Goal: Use online tool/utility: Utilize a website feature to perform a specific function

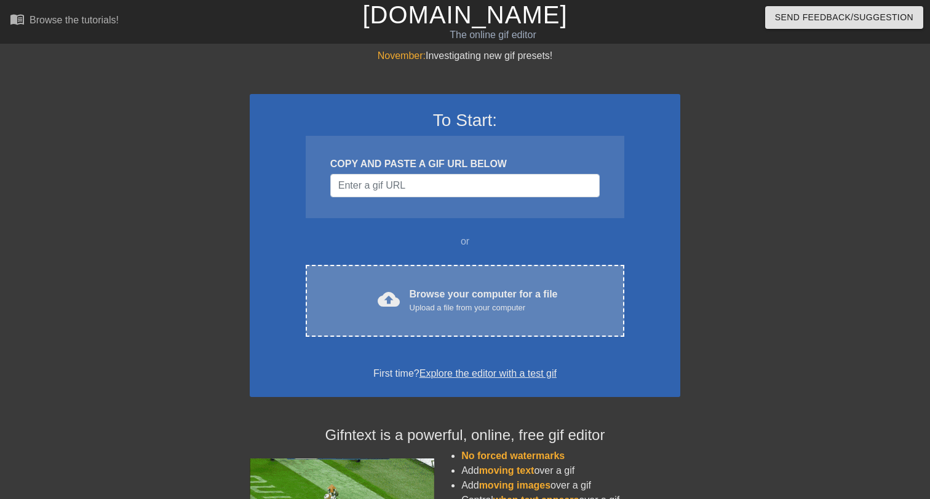
click at [488, 290] on div "Browse your computer for a file Upload a file from your computer" at bounding box center [484, 300] width 148 height 27
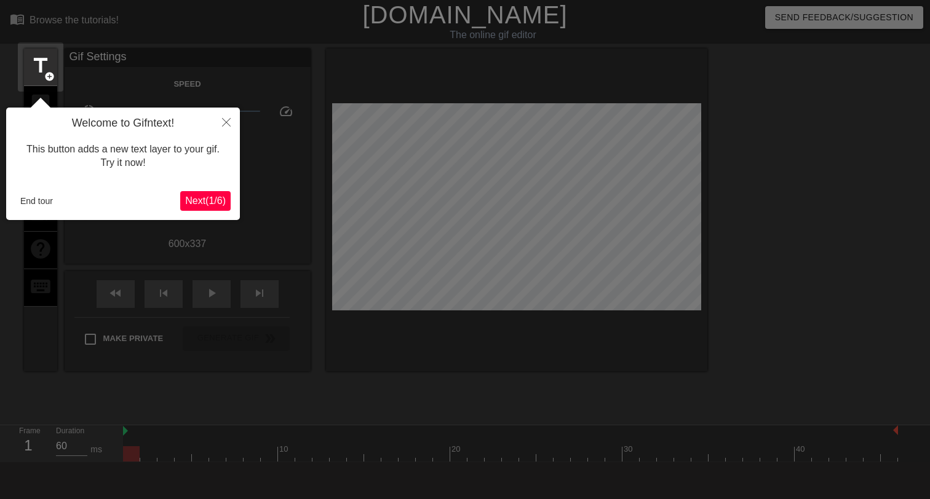
scroll to position [30, 0]
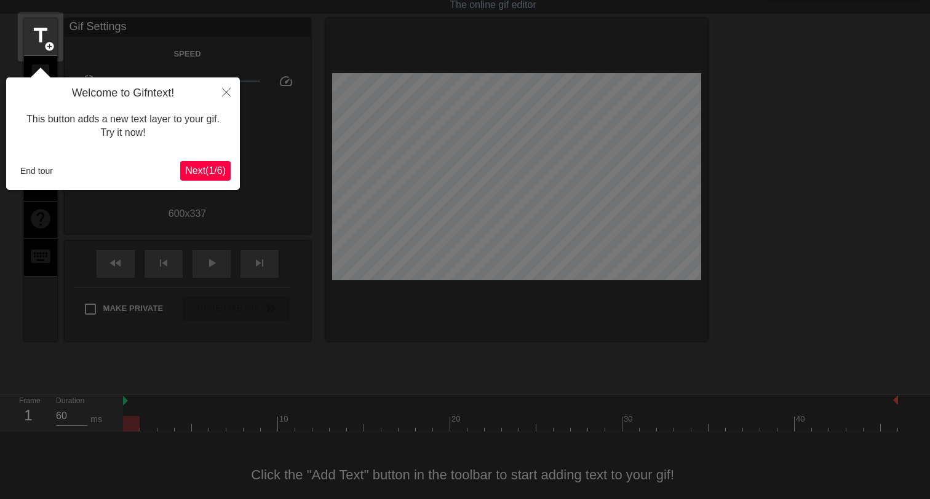
click at [230, 92] on icon "Close" at bounding box center [226, 92] width 9 height 9
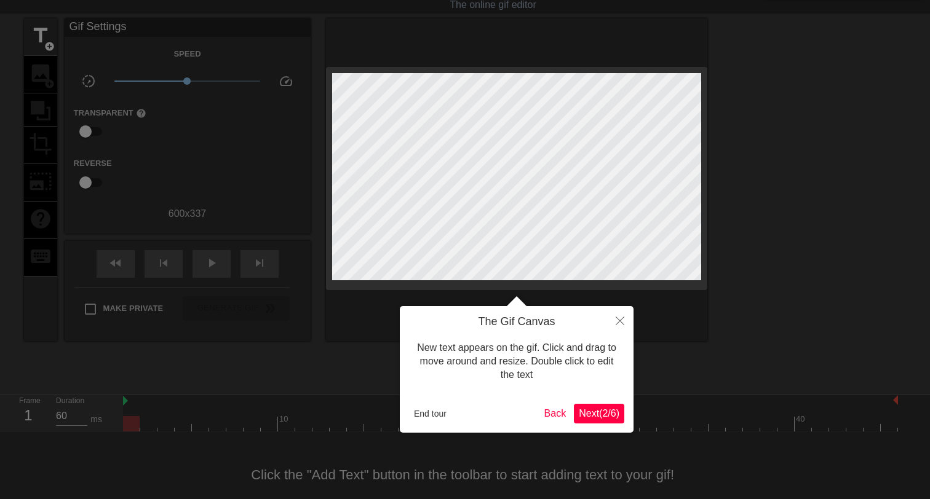
scroll to position [0, 0]
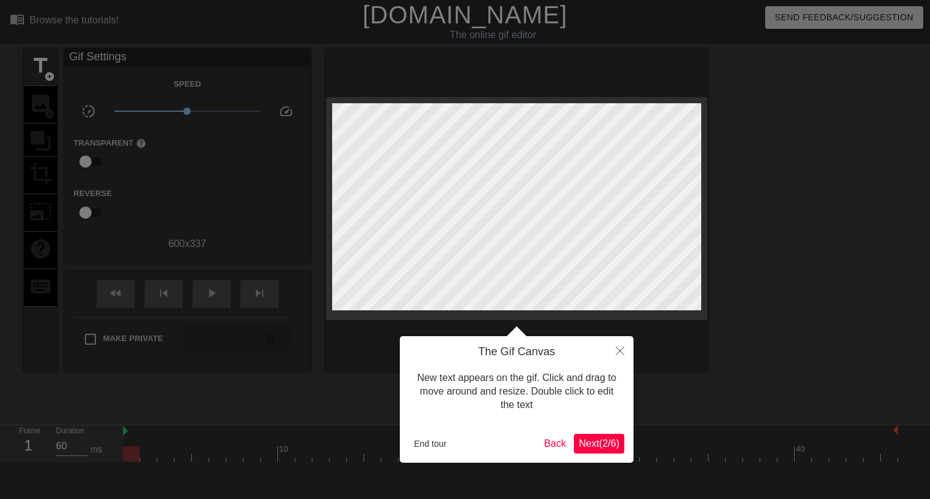
click at [616, 349] on icon "Close" at bounding box center [620, 351] width 9 height 9
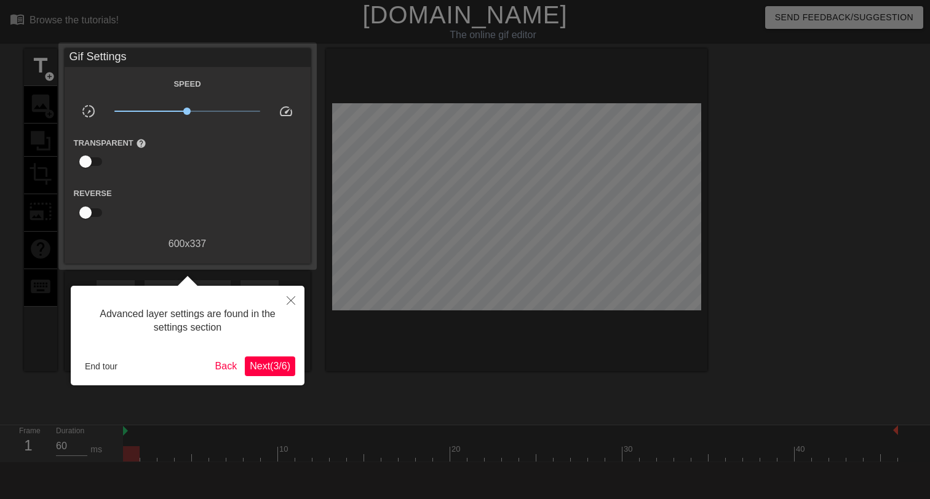
scroll to position [30, 0]
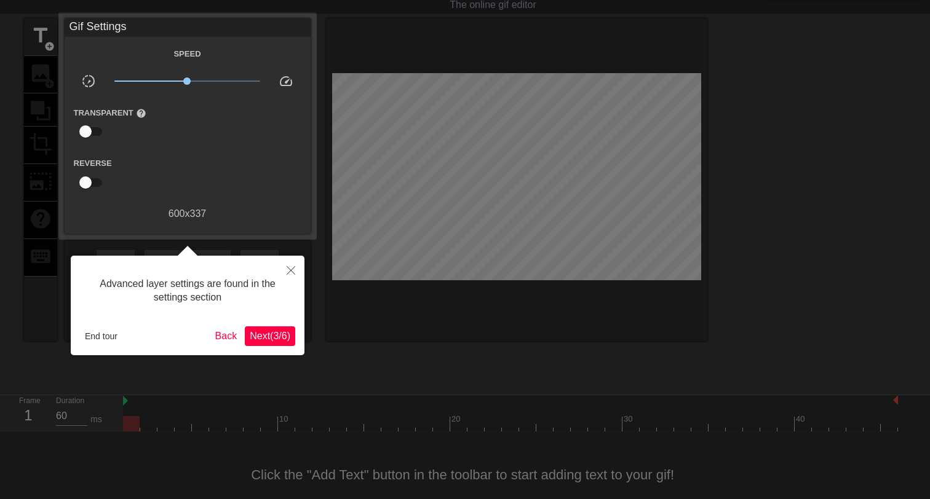
click at [290, 277] on button "Close" at bounding box center [290, 270] width 27 height 28
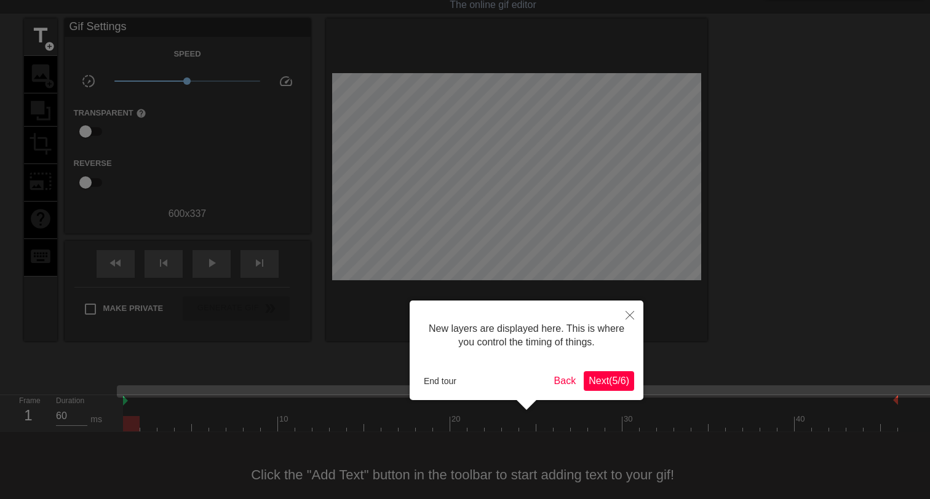
scroll to position [10, 0]
click at [629, 312] on icon "Close" at bounding box center [629, 315] width 9 height 9
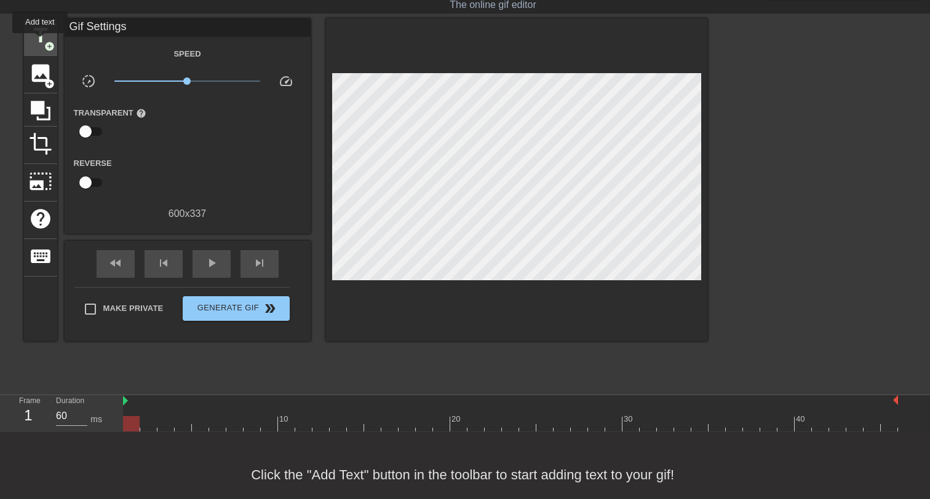
click at [41, 41] on span "title" at bounding box center [40, 35] width 23 height 23
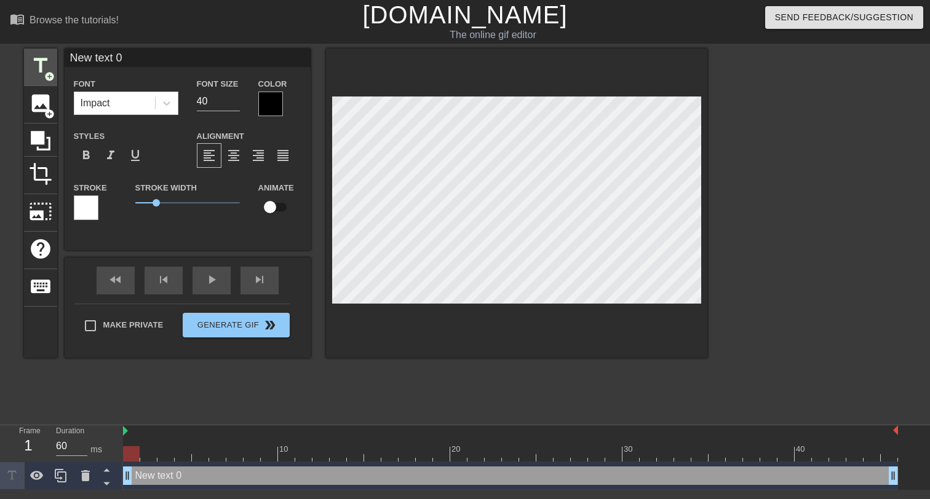
scroll to position [0, 0]
click at [127, 62] on input "New text 0" at bounding box center [188, 58] width 246 height 18
type input "FORMS"
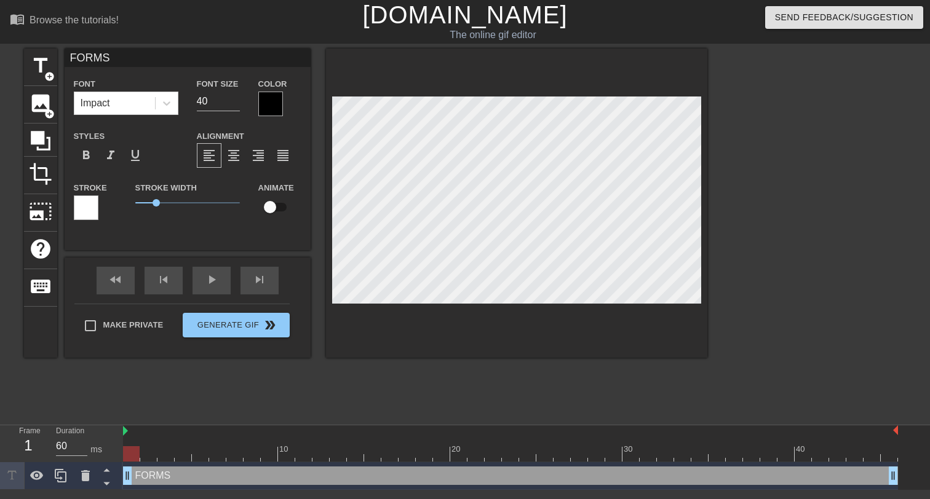
click at [273, 101] on div at bounding box center [270, 104] width 25 height 25
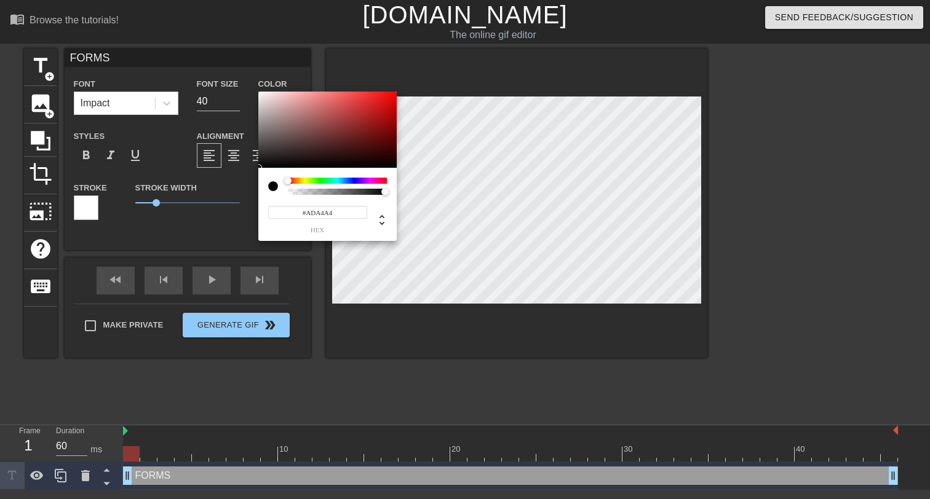
type input "#FFFFFF"
drag, startPoint x: 255, startPoint y: 101, endPoint x: 228, endPoint y: 58, distance: 51.2
click at [228, 58] on div "#FFFFFF hex" at bounding box center [465, 249] width 930 height 499
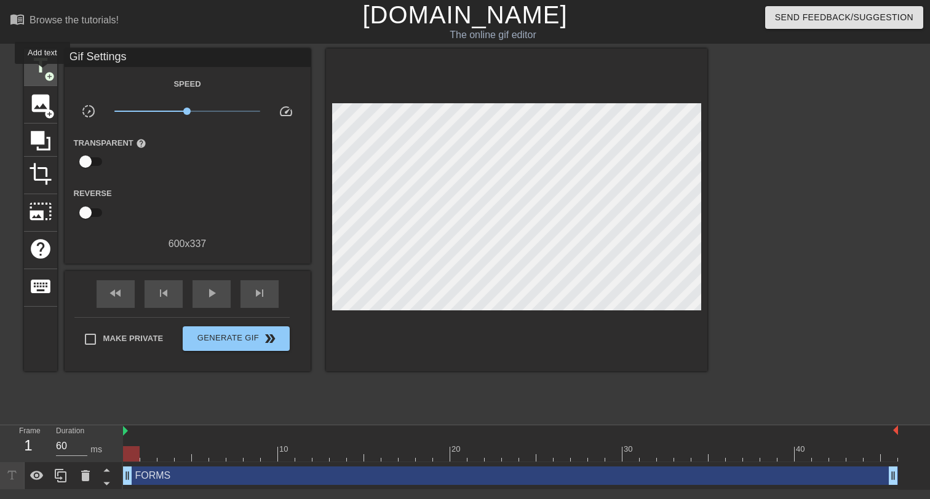
click at [40, 67] on span "title" at bounding box center [40, 65] width 23 height 23
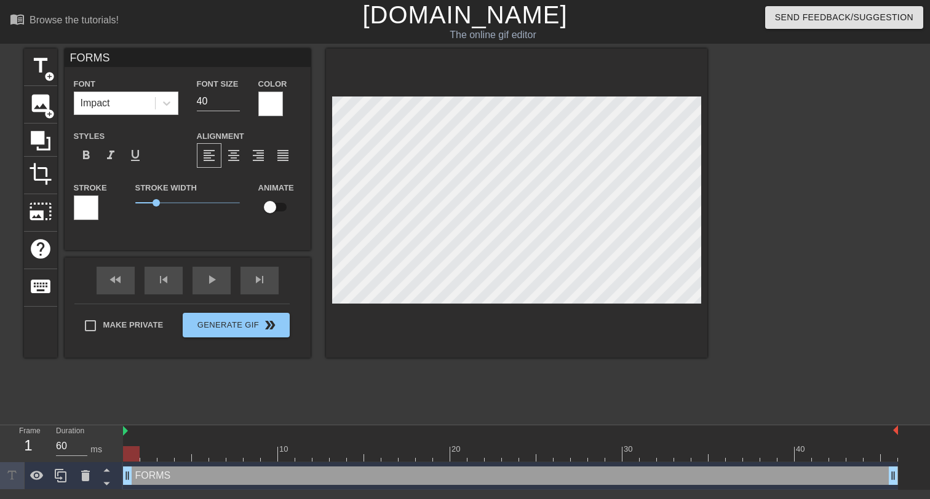
click at [76, 203] on div at bounding box center [86, 208] width 25 height 25
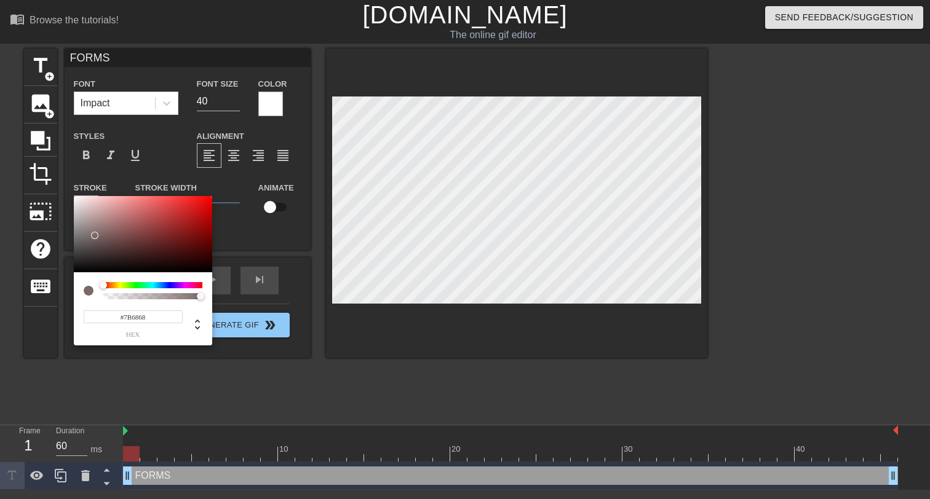
type input "#000000"
drag, startPoint x: 94, startPoint y: 232, endPoint x: 74, endPoint y: 289, distance: 60.1
click at [74, 289] on div "#000000 hex" at bounding box center [143, 270] width 138 height 149
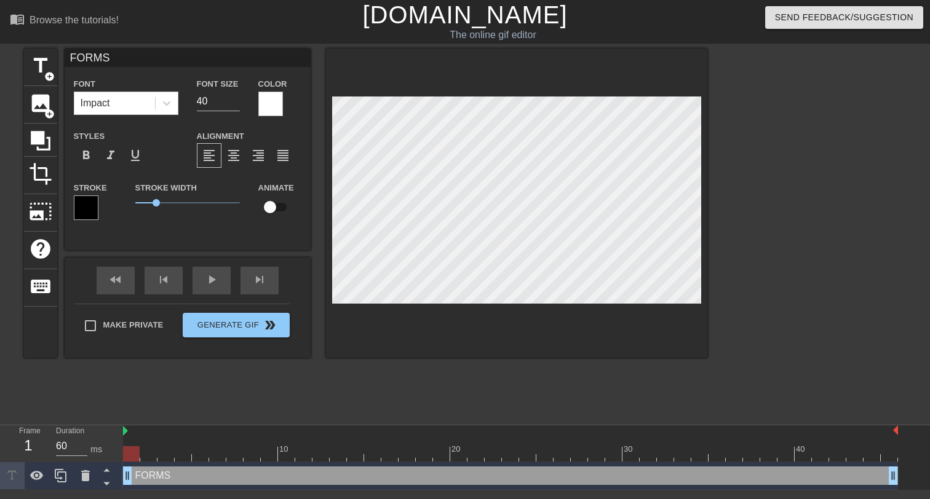
click at [140, 382] on div "title add_circle image add_circle crop photo_size_select_large help keyboard FO…" at bounding box center [365, 233] width 683 height 369
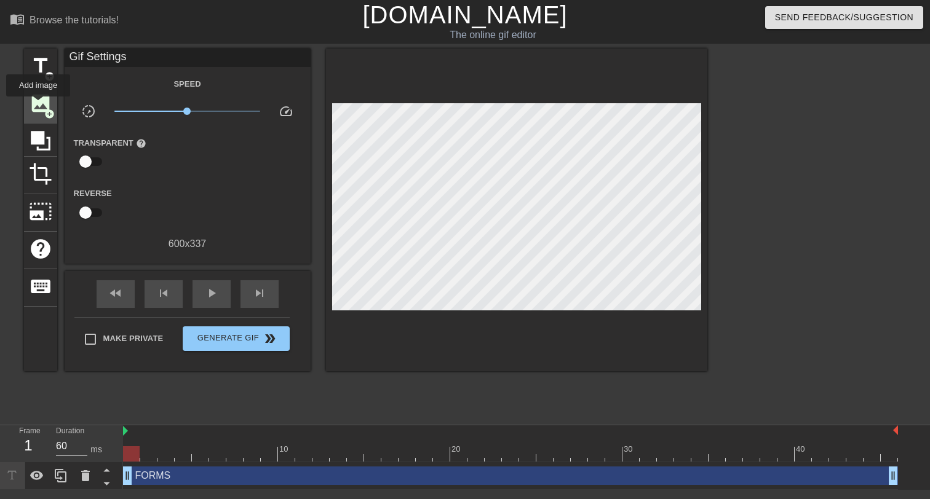
click at [39, 105] on span "image" at bounding box center [40, 103] width 23 height 23
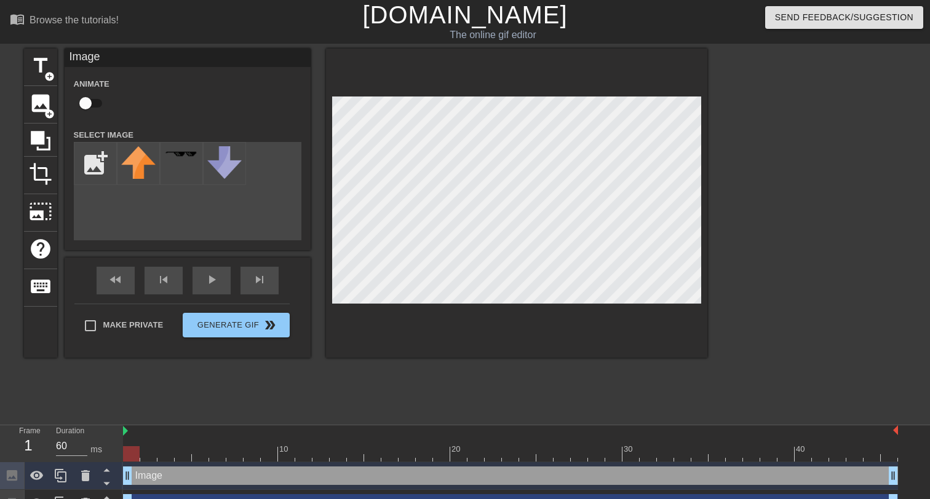
click at [158, 218] on div "add_photo_alternate" at bounding box center [188, 191] width 228 height 98
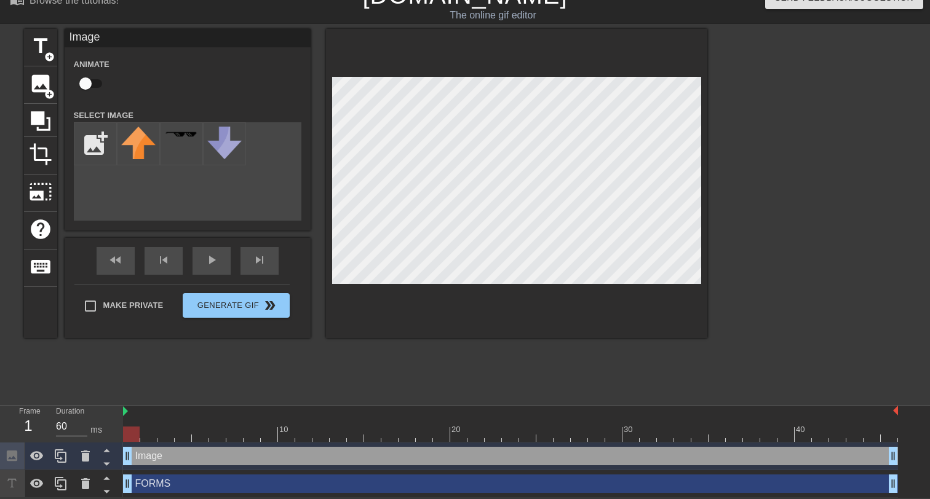
scroll to position [20, 0]
click at [85, 140] on input "file" at bounding box center [95, 144] width 42 height 42
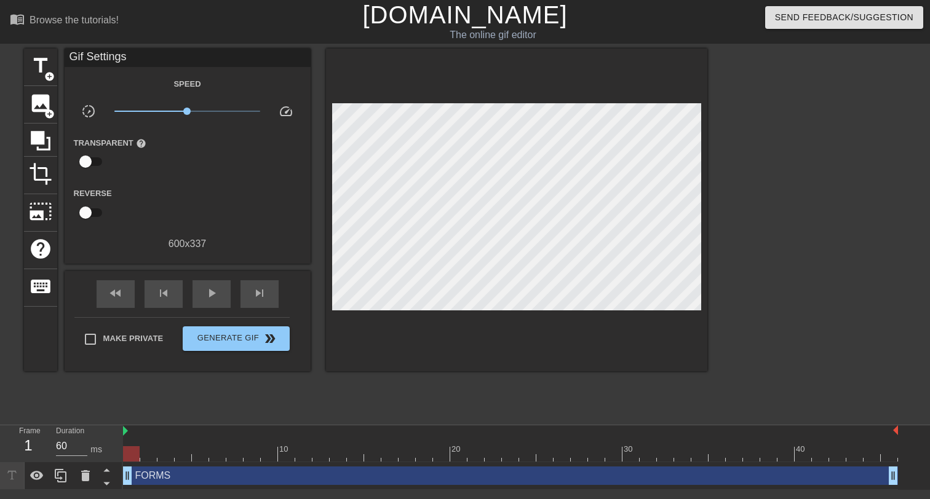
scroll to position [0, 0]
click at [41, 106] on span "image" at bounding box center [40, 103] width 23 height 23
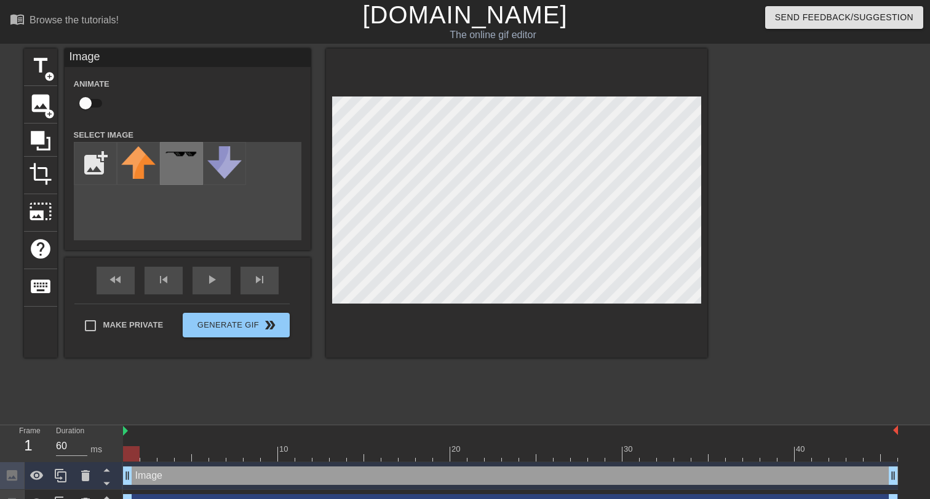
click at [188, 154] on img at bounding box center [181, 154] width 34 height 7
click at [144, 204] on div "add_photo_alternate" at bounding box center [188, 191] width 228 height 98
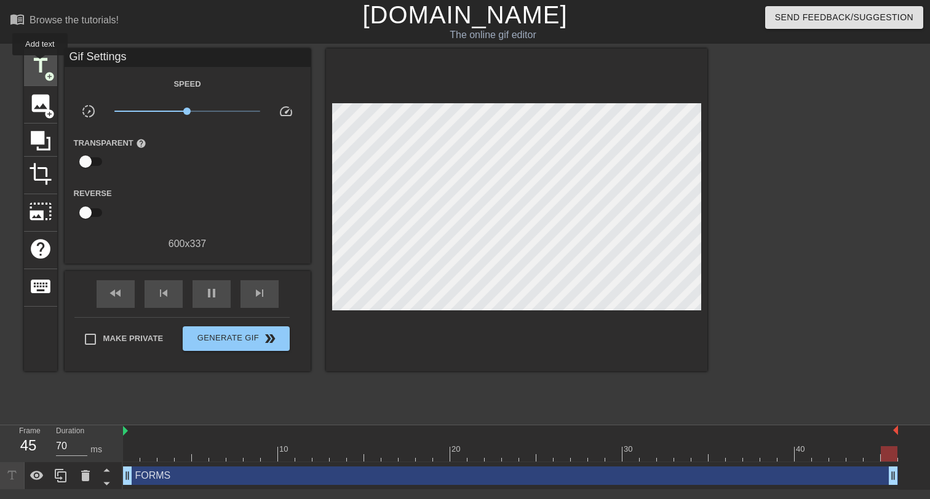
click at [41, 64] on span "title" at bounding box center [40, 65] width 23 height 23
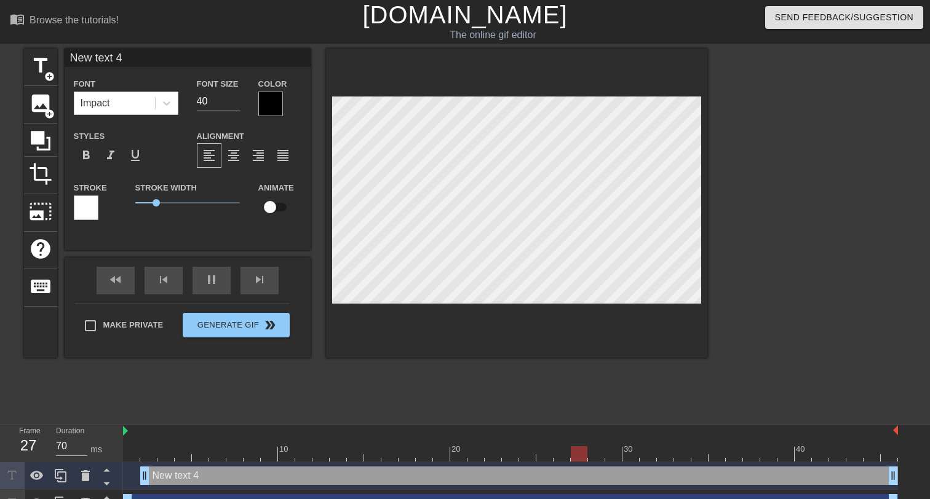
click at [181, 98] on div "Font Impact" at bounding box center [126, 96] width 123 height 40
click at [171, 103] on icon at bounding box center [166, 103] width 12 height 12
type input "70"
type input "-"
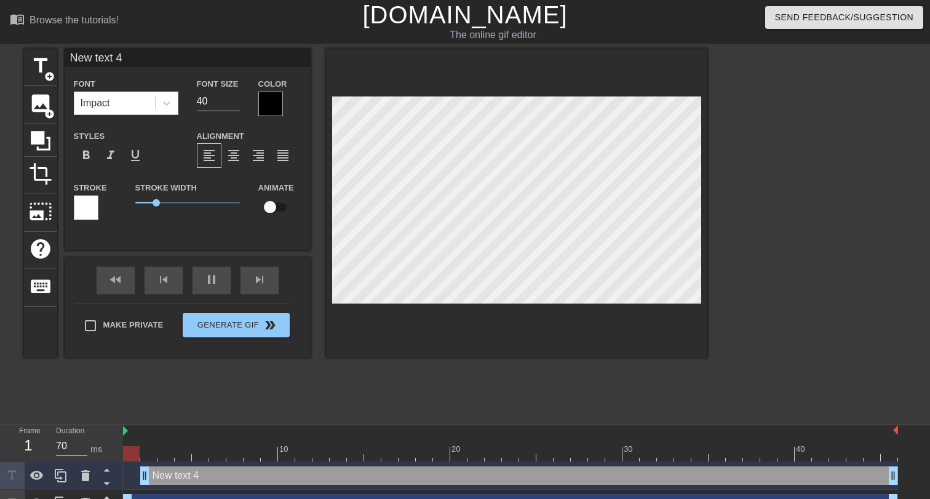
type textarea "-"
type input "130"
type input "--"
type textarea "--"
type input "70"
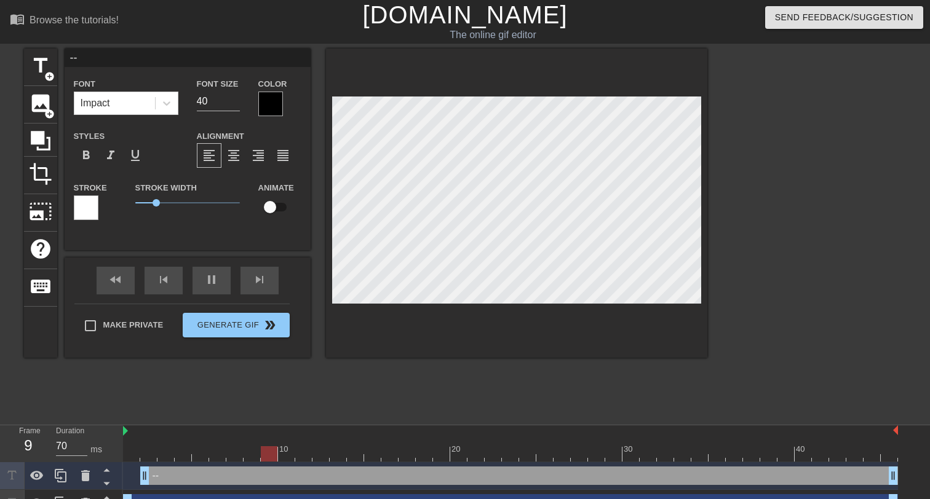
type input "---"
type textarea "---"
type input "140"
type input "----"
type textarea "----"
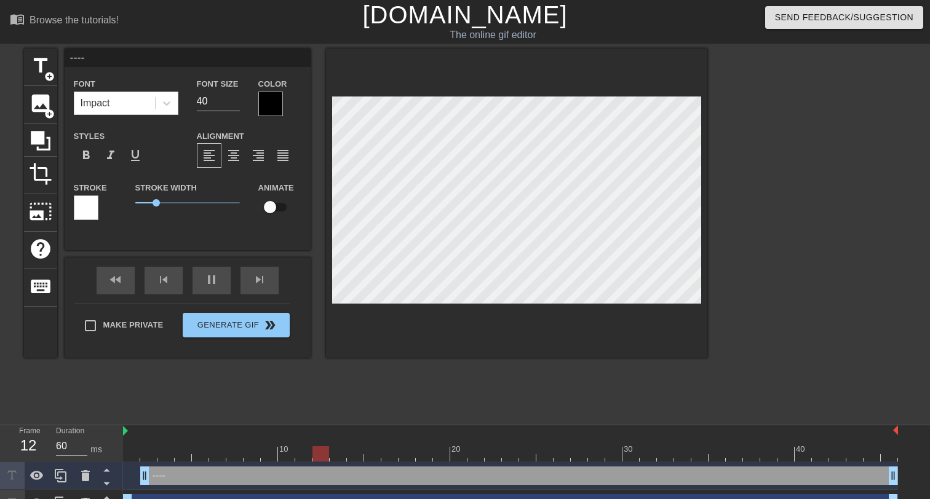
type input "70"
type input "-----"
type textarea "-----"
type input "130"
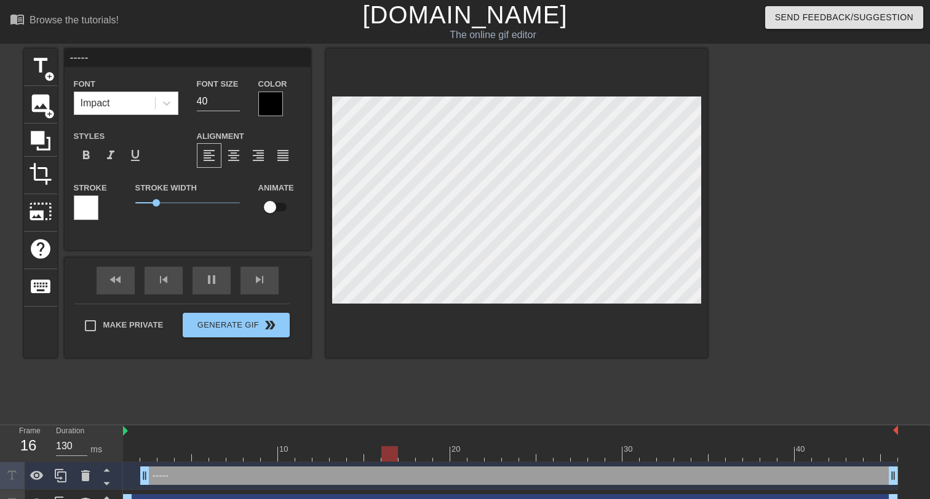
type input "------"
type textarea "------"
type input "70"
type textarea "------"
type input "130"
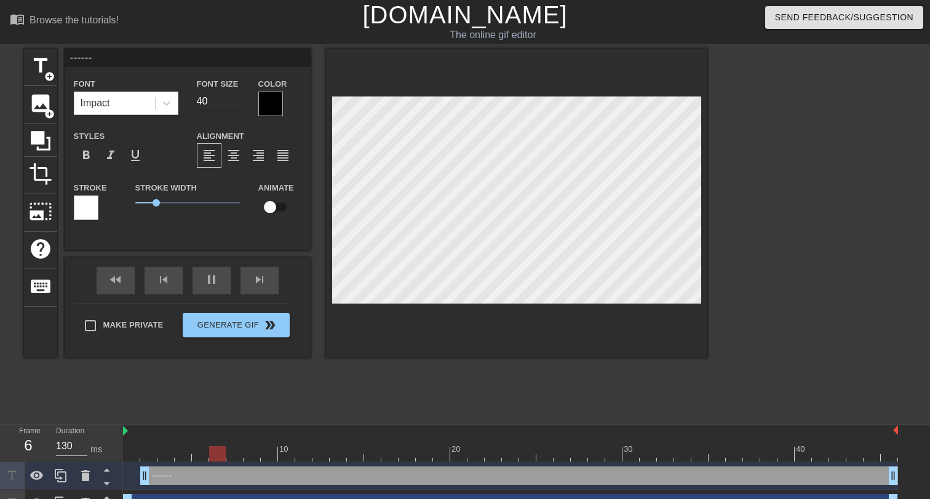
type input "41"
click at [234, 97] on input "41" at bounding box center [218, 102] width 43 height 20
type input "60"
type input "42"
click at [234, 97] on input "42" at bounding box center [218, 102] width 43 height 20
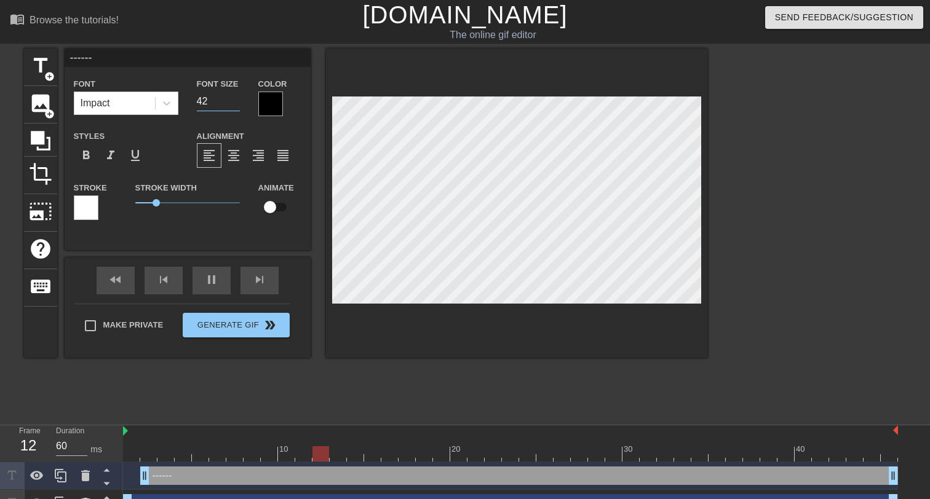
type input "70"
type input "43"
click at [234, 97] on input "43" at bounding box center [218, 102] width 43 height 20
type input "70"
type input "44"
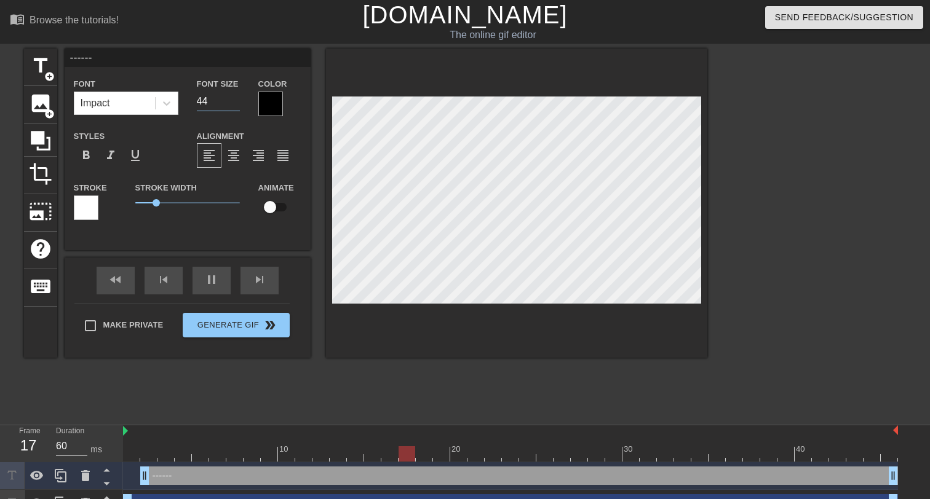
click at [234, 97] on input "44" at bounding box center [218, 102] width 43 height 20
type input "130"
type input "45"
click at [234, 97] on input "45" at bounding box center [218, 102] width 43 height 20
type input "70"
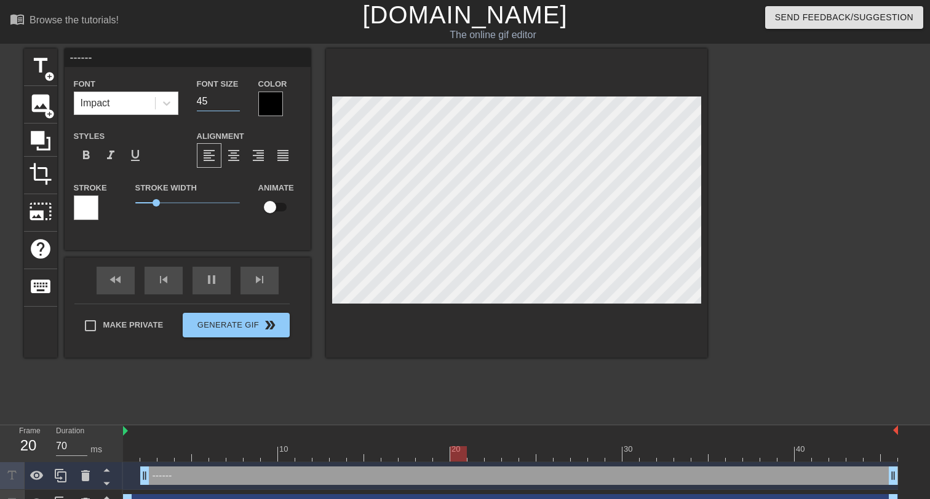
type input "46"
click at [234, 97] on input "46" at bounding box center [218, 102] width 43 height 20
type input "140"
type input "47"
type input "70"
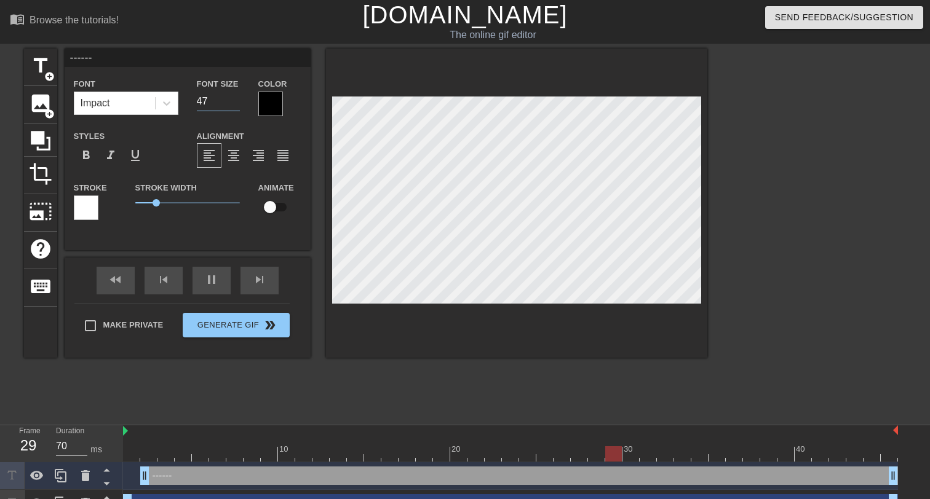
type input "48"
type input "60"
type input "49"
type input "70"
type input "51"
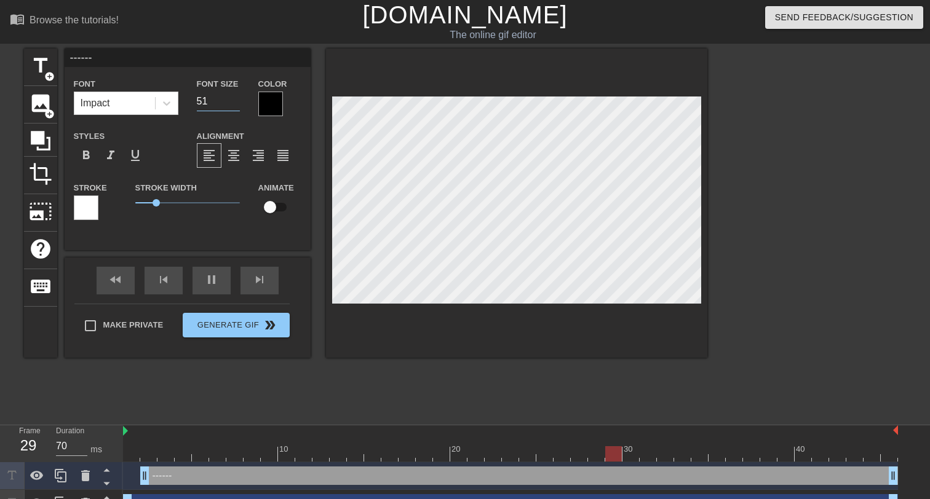
type input "130"
type input "53"
type input "70"
type input "56"
type input "60"
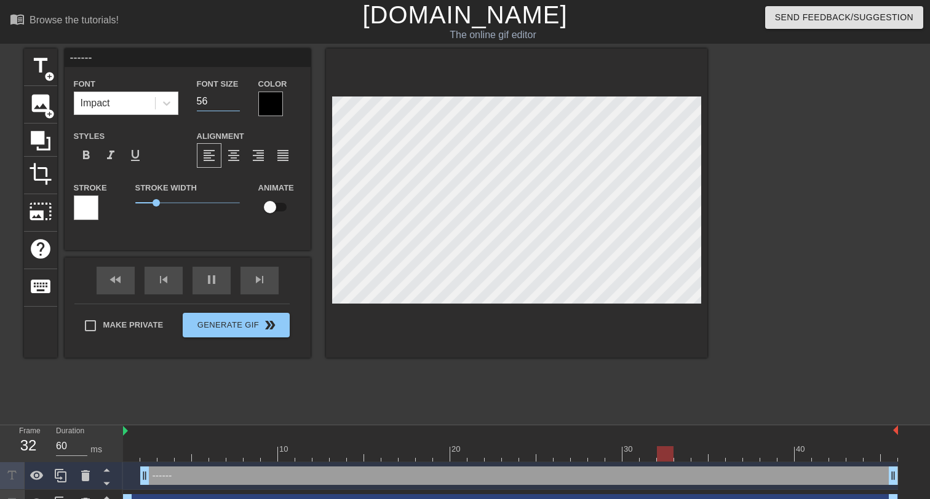
type input "57"
click at [234, 97] on input "57" at bounding box center [218, 102] width 43 height 20
type input "130"
type input "-----"
type textarea "-----"
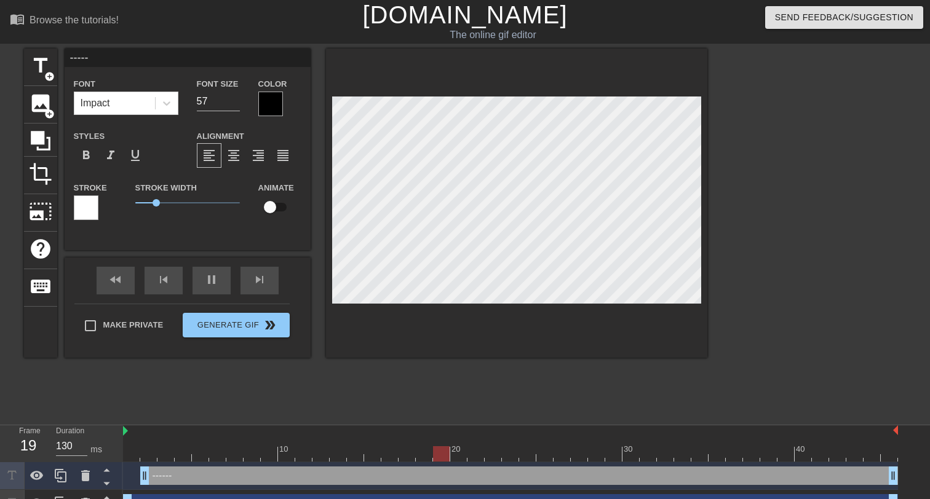
type input "70"
type input "----"
type textarea "----"
type input "60"
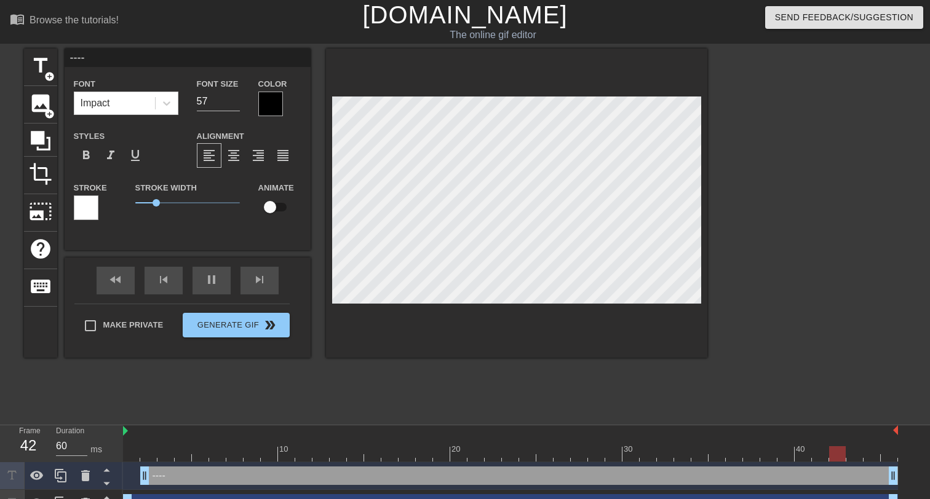
type textarea "----"
click at [213, 107] on input "57" at bounding box center [218, 102] width 43 height 20
type input "60"
type input "8"
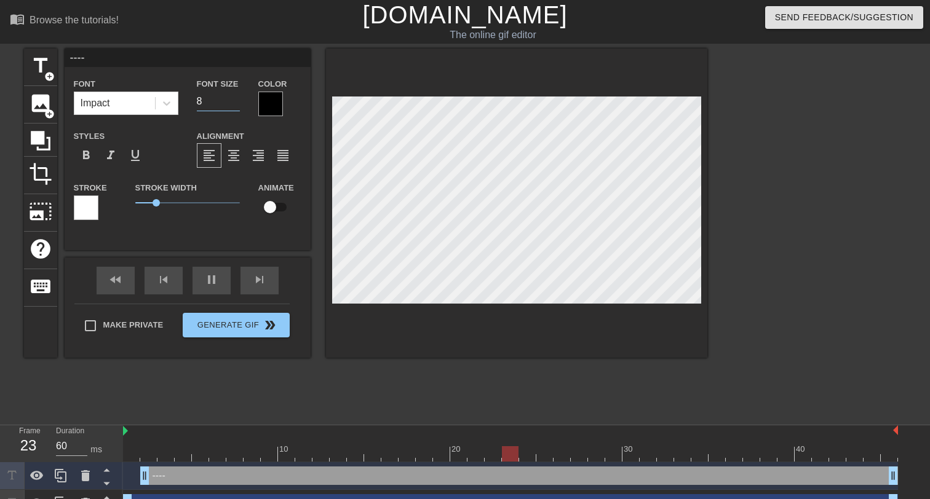
type input "140"
type input "80"
type input "140"
type input "80"
type input "130"
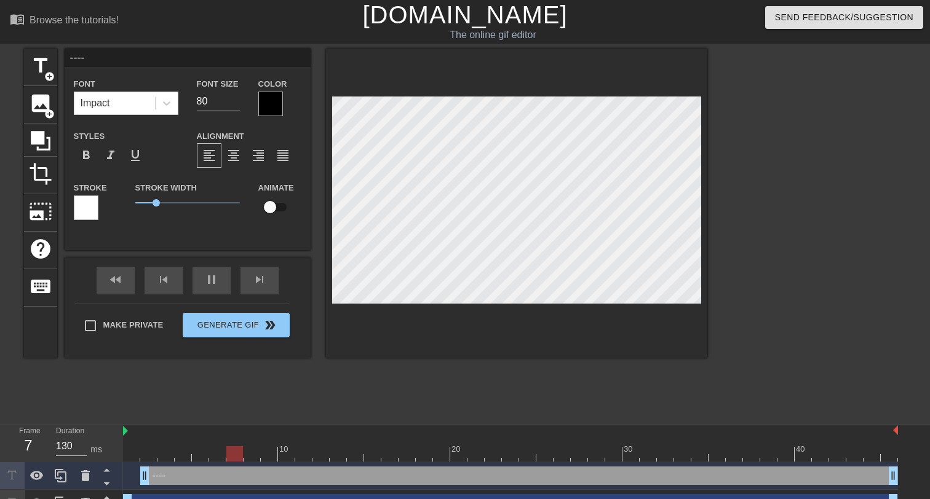
type input "---"
type textarea "---"
type input "130"
type input "----"
type textarea "----"
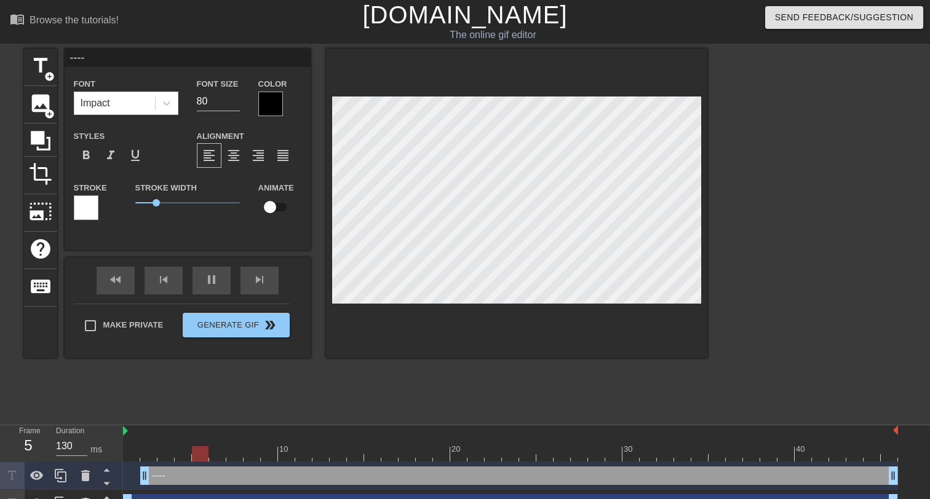
click at [376, 370] on div "title add_circle image add_circle crop photo_size_select_large help keyboard --…" at bounding box center [365, 233] width 683 height 369
click at [801, 250] on div at bounding box center [814, 233] width 184 height 369
click at [206, 96] on input "80" at bounding box center [218, 102] width 43 height 20
type input "70"
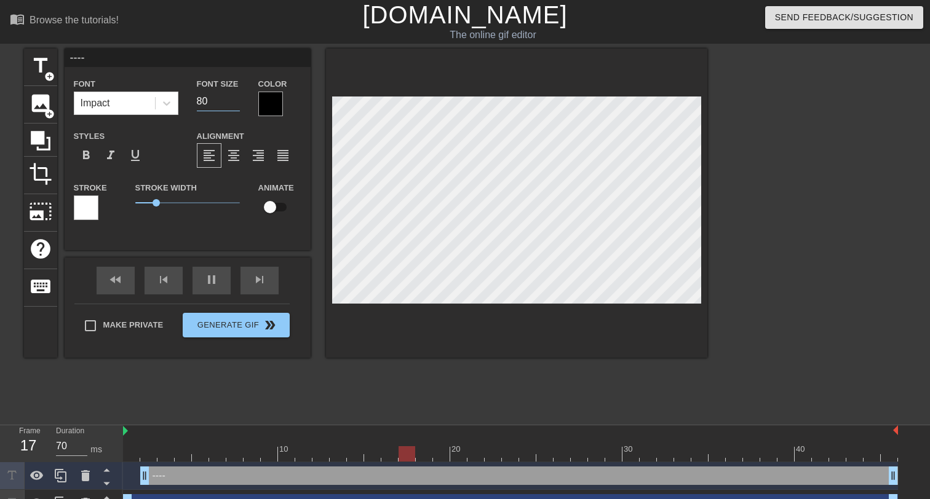
type input "6"
type input "130"
type input "60"
type input "130"
type input "60"
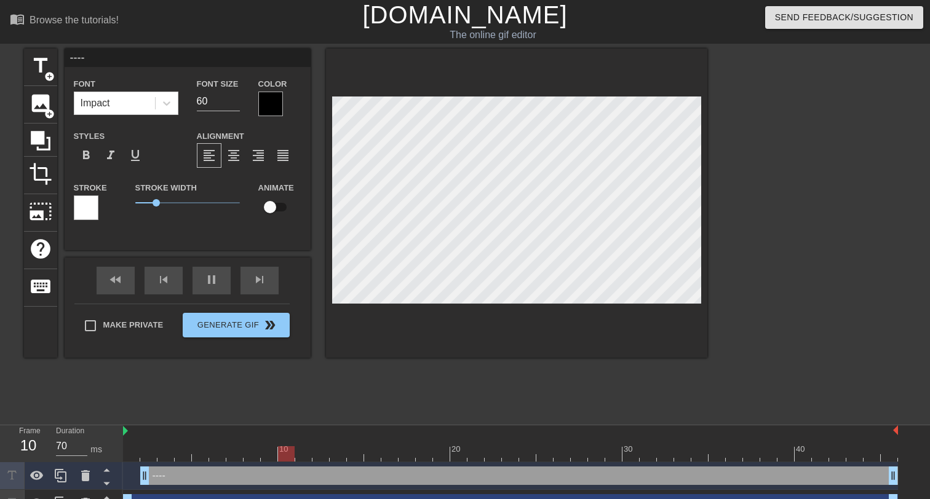
type input "60"
type input "---"
type textarea "---"
type input "140"
type input "--"
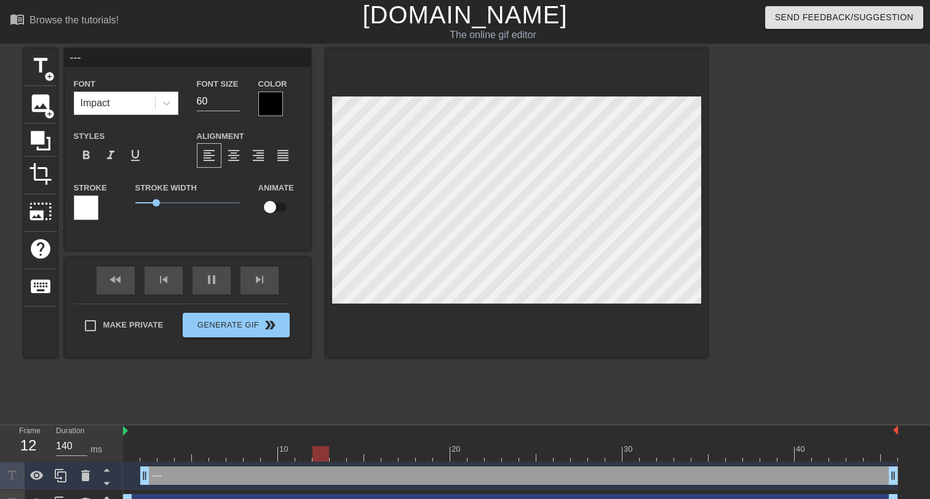
type textarea "--"
type input "70"
type input "-"
type textarea "-"
type input "70"
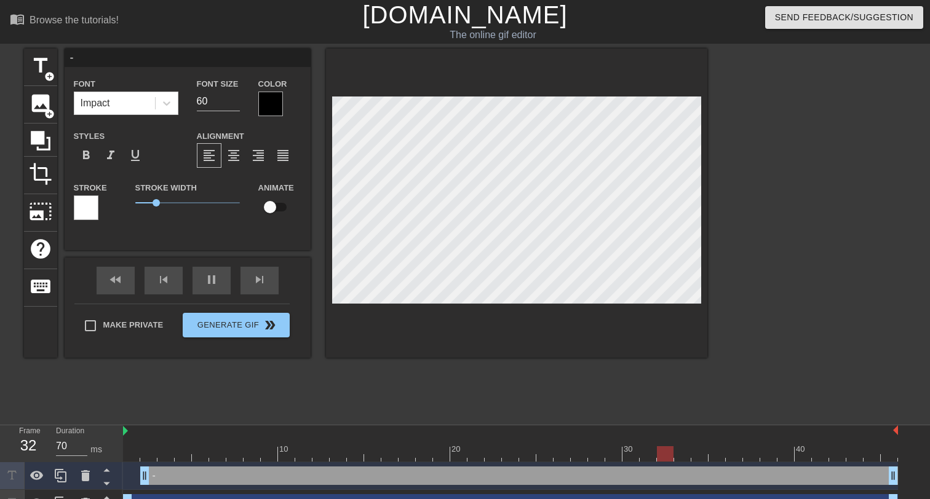
type textarea "-"
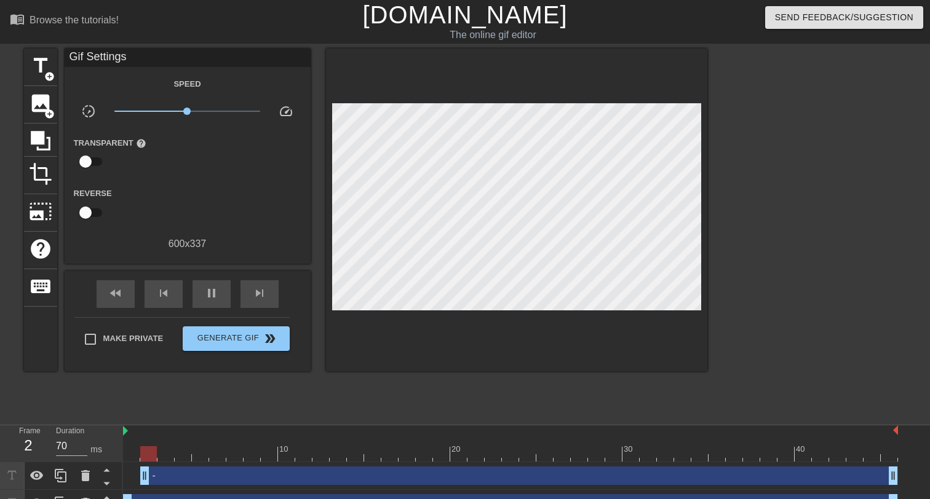
click at [552, 333] on div at bounding box center [516, 210] width 381 height 323
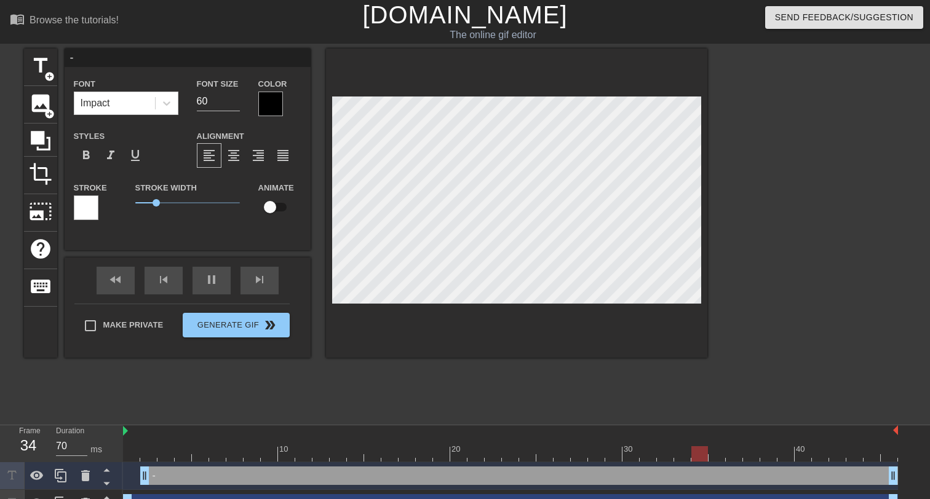
click at [276, 106] on div at bounding box center [270, 104] width 25 height 25
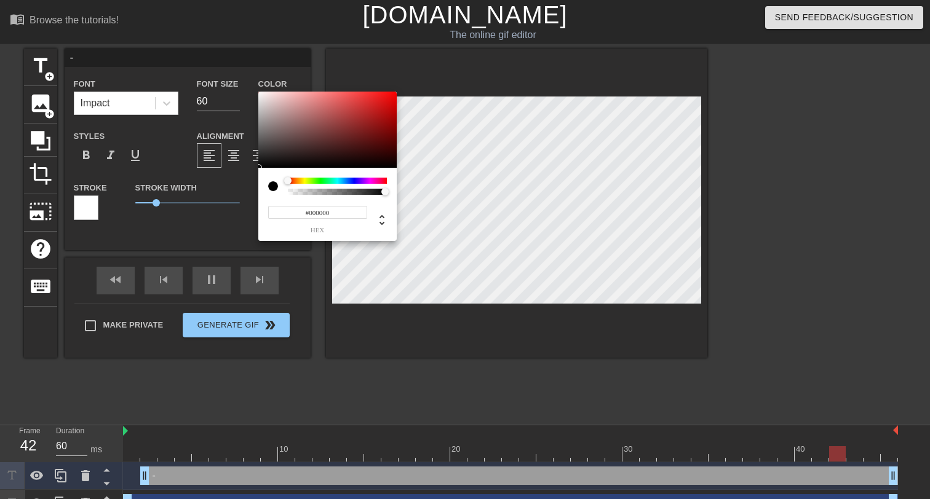
type input "140"
type input "#DC1B1B"
type input "60"
type input "#FF0000"
drag, startPoint x: 379, startPoint y: 102, endPoint x: 406, endPoint y: 87, distance: 30.6
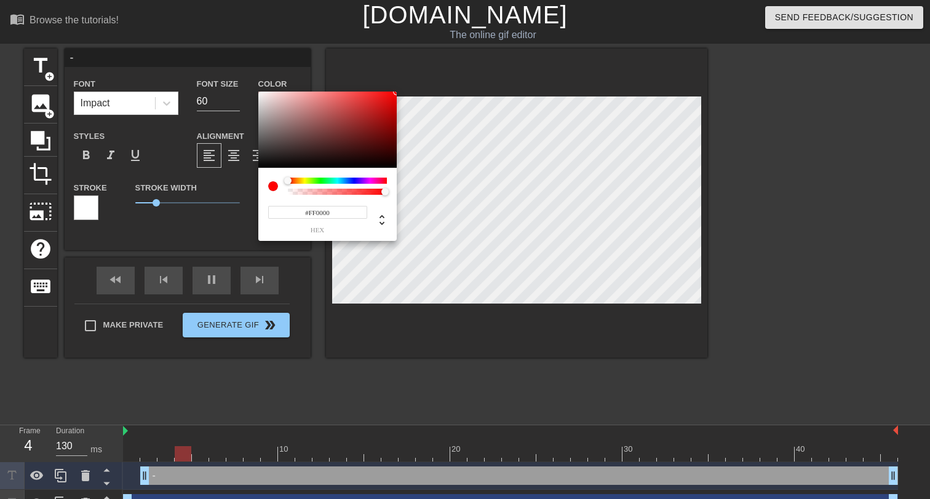
click at [406, 87] on div "#FF0000 hex" at bounding box center [465, 249] width 930 height 499
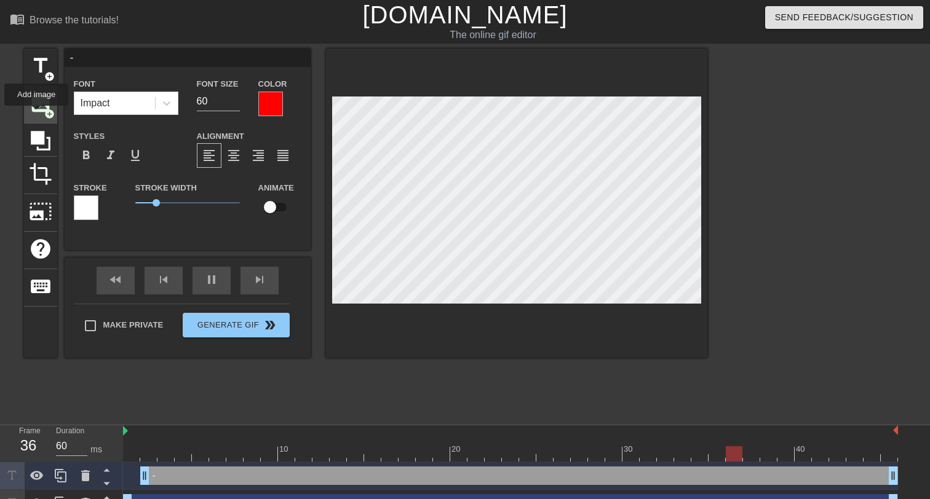
click at [37, 114] on div "image add_circle" at bounding box center [40, 105] width 33 height 38
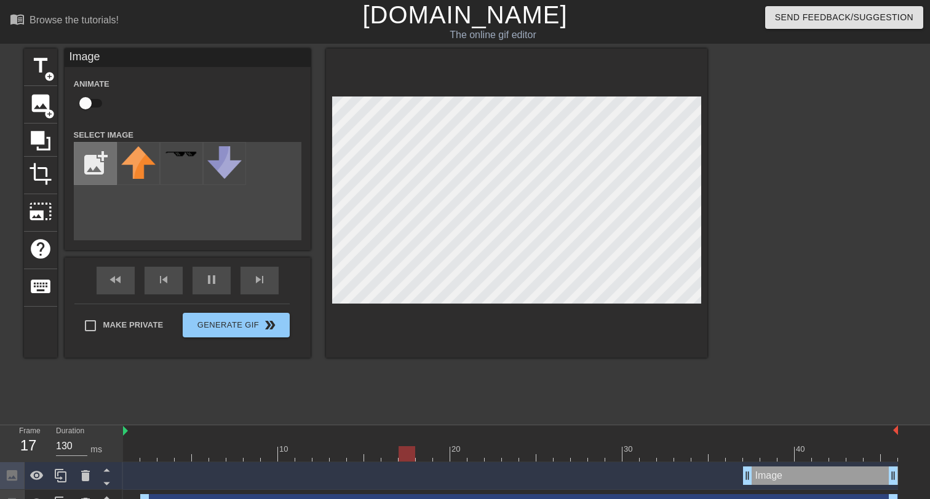
click at [90, 164] on input "file" at bounding box center [95, 164] width 42 height 42
type input "70"
type input "C:\fakepath\Screenshot [DATE] 1.07.10 PM.png"
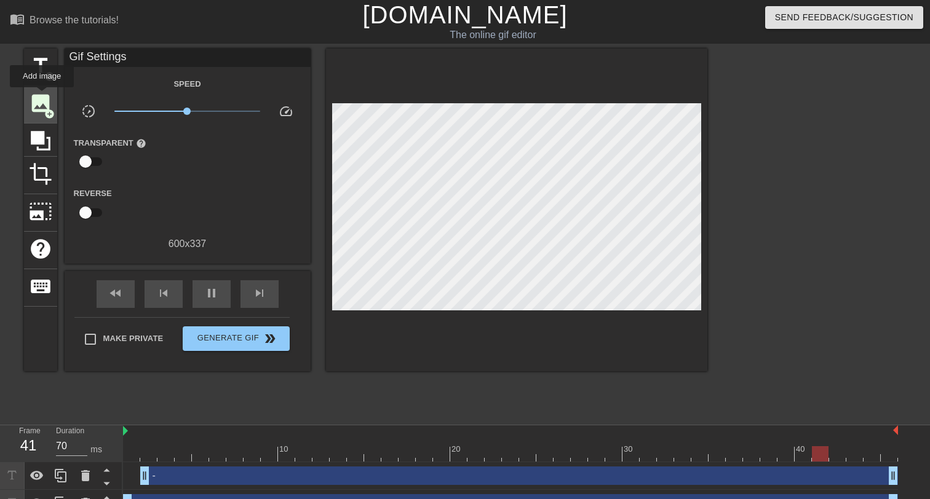
click at [42, 96] on span "image" at bounding box center [40, 103] width 23 height 23
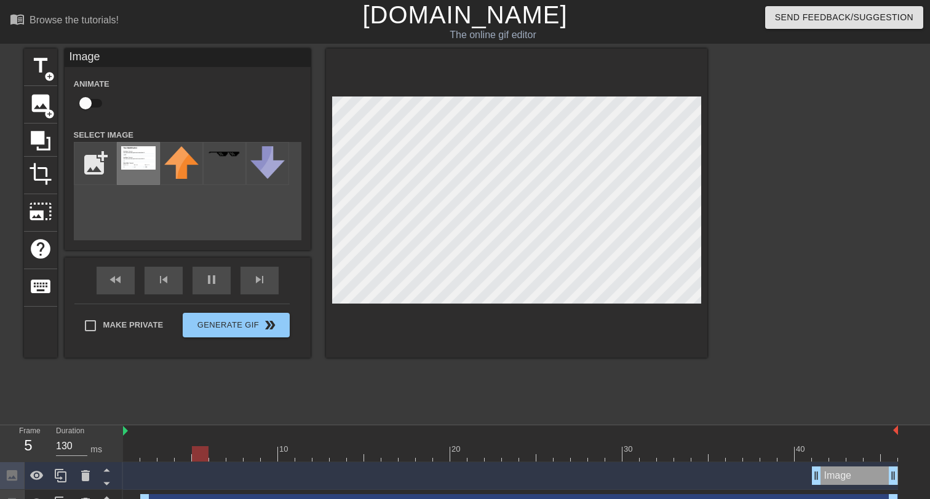
click at [121, 164] on img at bounding box center [138, 157] width 34 height 23
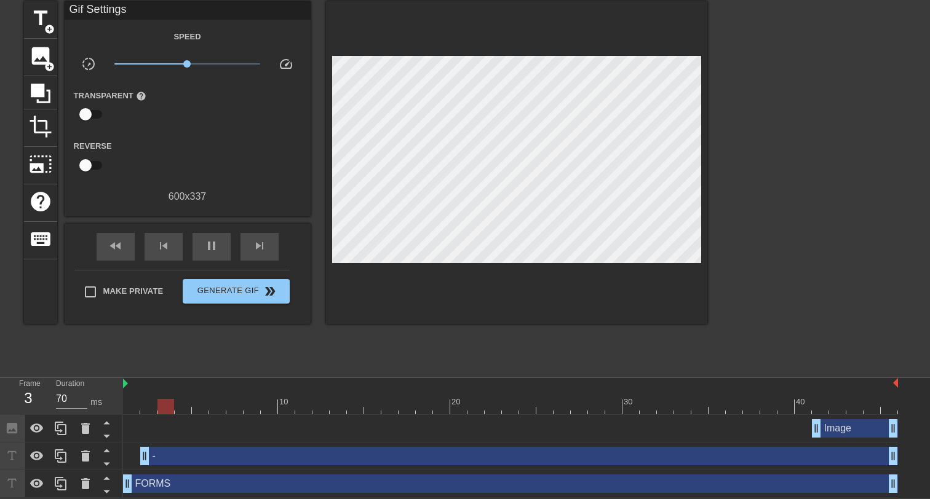
scroll to position [48, 0]
drag, startPoint x: 850, startPoint y: 430, endPoint x: 191, endPoint y: 446, distance: 658.8
click at [191, 446] on div "Image drag_handle drag_handle - drag_handle drag_handle FORMS drag_handle drag_…" at bounding box center [526, 456] width 807 height 83
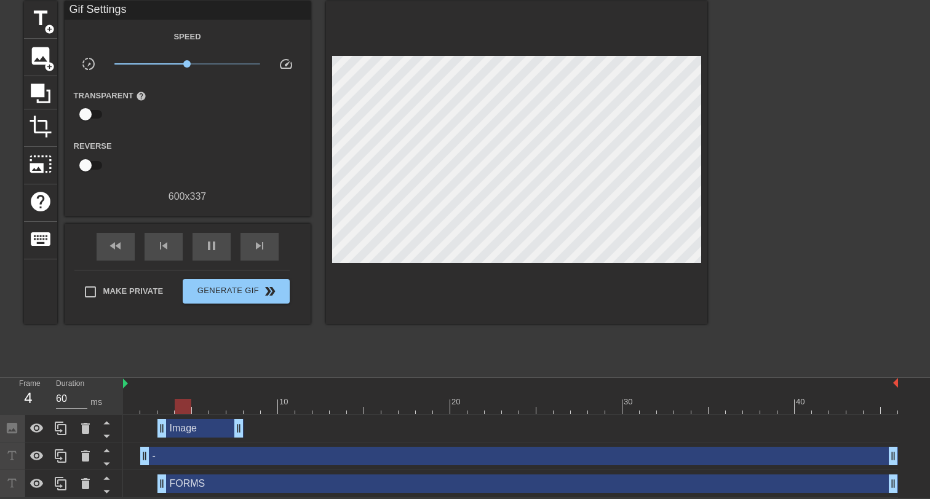
drag, startPoint x: 125, startPoint y: 481, endPoint x: 157, endPoint y: 481, distance: 32.6
drag, startPoint x: 142, startPoint y: 455, endPoint x: 177, endPoint y: 455, distance: 35.1
drag, startPoint x: 160, startPoint y: 488, endPoint x: 188, endPoint y: 488, distance: 27.1
click at [188, 488] on div "FORMS drag_handle drag_handle" at bounding box center [510, 484] width 775 height 18
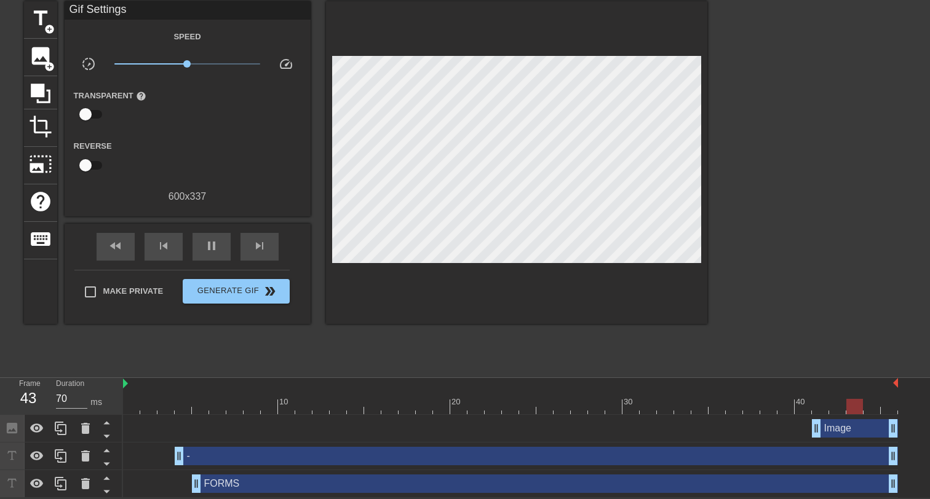
drag, startPoint x: 184, startPoint y: 426, endPoint x: 844, endPoint y: 416, distance: 659.9
click at [844, 416] on div "Image drag_handle drag_handle" at bounding box center [510, 429] width 775 height 28
drag, startPoint x: 176, startPoint y: 454, endPoint x: 121, endPoint y: 454, distance: 56.0
click at [121, 454] on div "Frame 2 Duration 70 ms 10 20 30 40 Image drag_handle drag_handle - drag_handle …" at bounding box center [465, 438] width 930 height 120
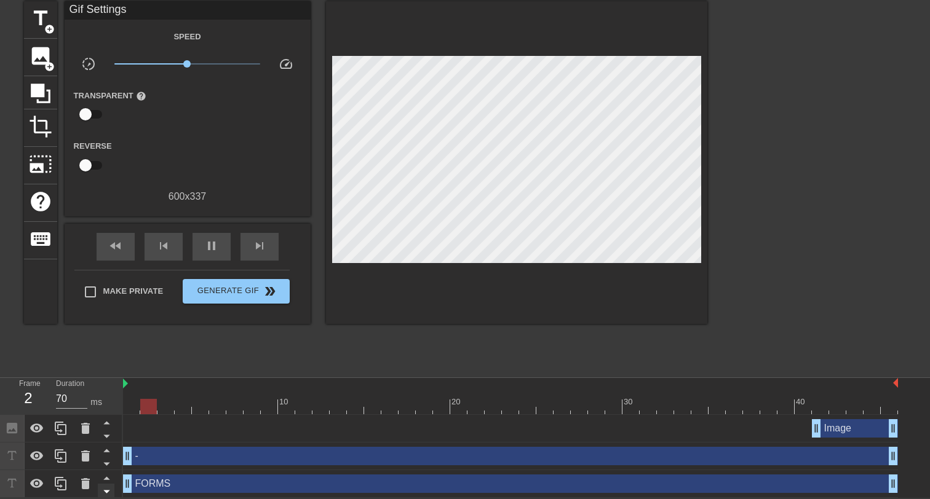
drag, startPoint x: 191, startPoint y: 486, endPoint x: 111, endPoint y: 490, distance: 80.6
click at [111, 490] on div "Frame 2 Duration 70 ms 10 20 30 40 Image drag_handle drag_handle - drag_handle …" at bounding box center [465, 438] width 930 height 120
drag, startPoint x: 814, startPoint y: 426, endPoint x: 797, endPoint y: 429, distance: 17.6
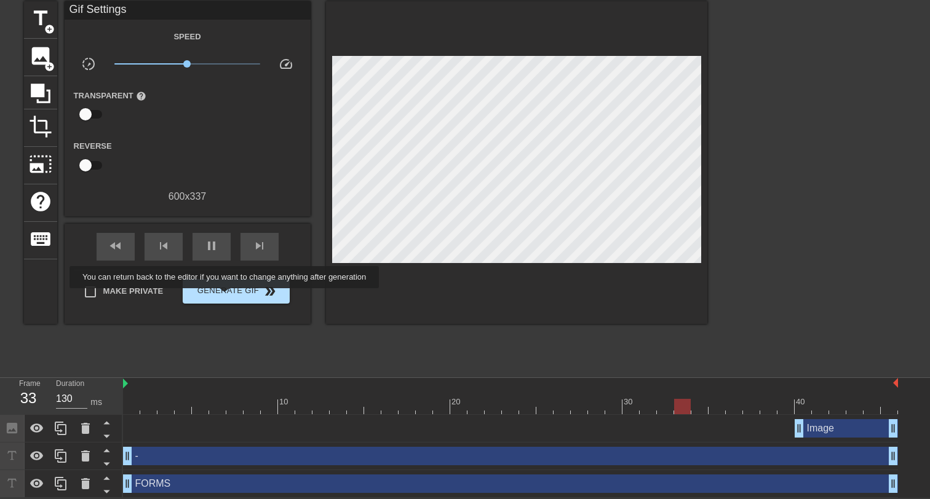
type input "70"
click at [232, 297] on span "Generate Gif double_arrow" at bounding box center [236, 291] width 97 height 15
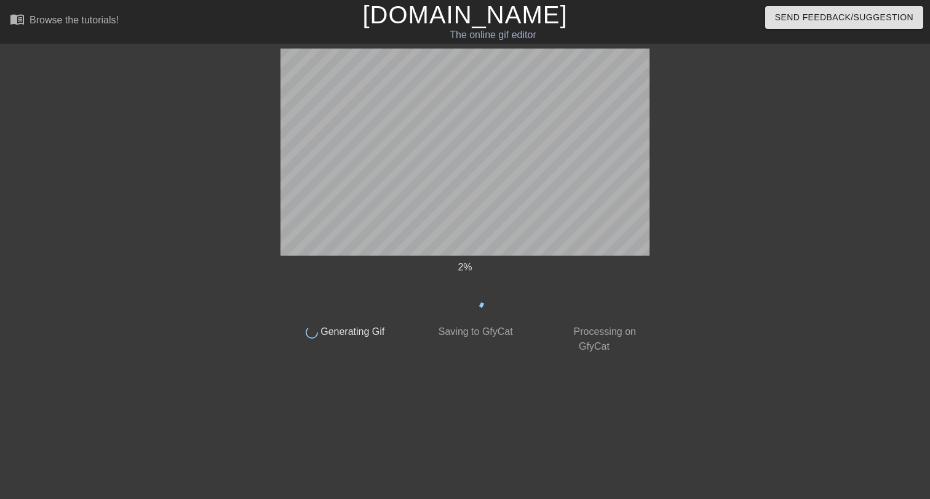
scroll to position [0, 0]
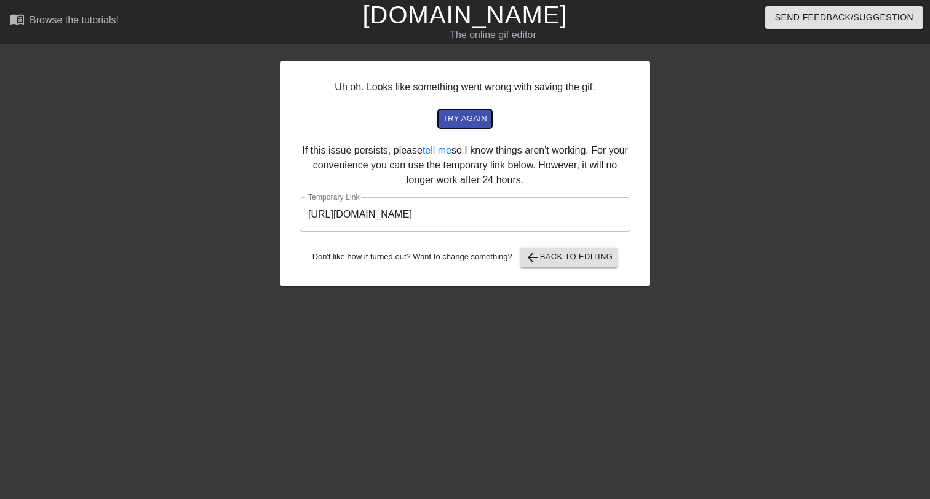
click at [472, 119] on span "try again" at bounding box center [465, 119] width 44 height 14
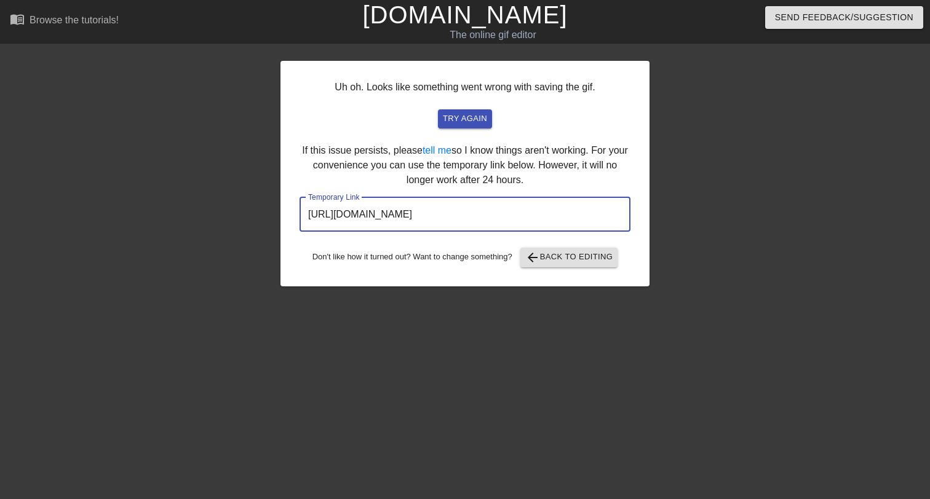
click at [572, 214] on input "[URL][DOMAIN_NAME]" at bounding box center [464, 214] width 331 height 34
click at [536, 214] on input "[URL][DOMAIN_NAME]" at bounding box center [464, 214] width 331 height 34
click at [548, 257] on span "arrow_back Back to Editing" at bounding box center [569, 257] width 88 height 15
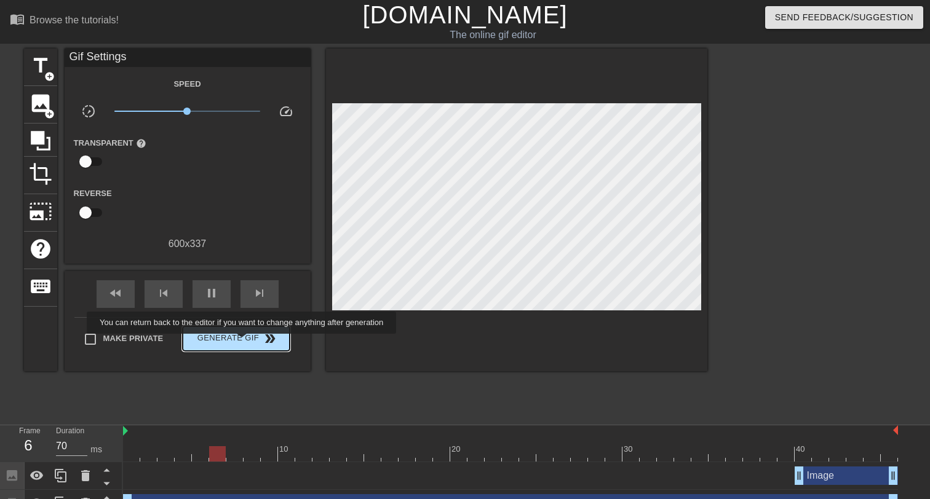
type input "130"
click at [250, 343] on span "Generate Gif double_arrow" at bounding box center [236, 338] width 97 height 15
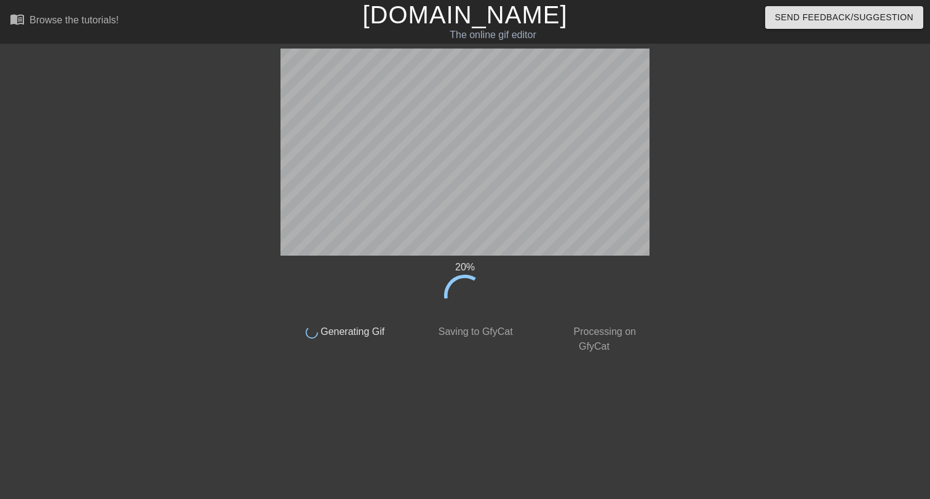
drag, startPoint x: 267, startPoint y: 188, endPoint x: 747, endPoint y: 280, distance: 488.3
click at [747, 280] on div at bounding box center [756, 233] width 184 height 369
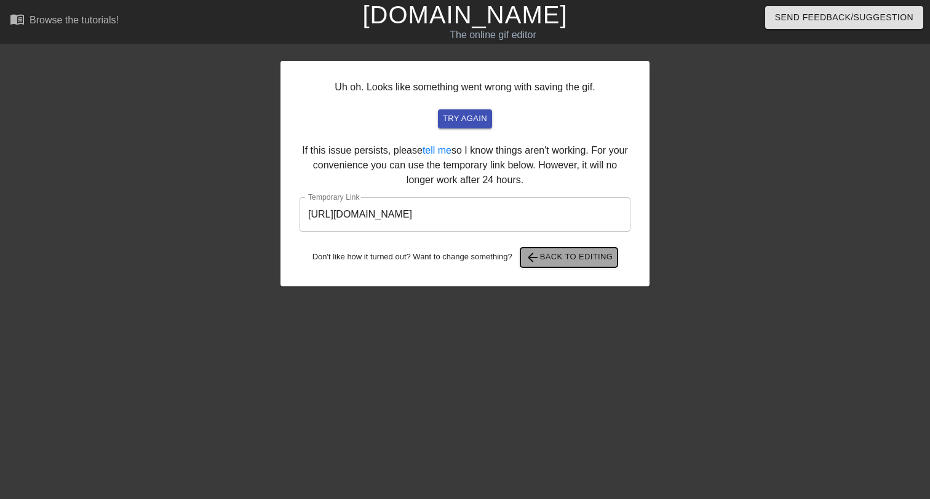
click at [562, 258] on span "arrow_back Back to Editing" at bounding box center [569, 257] width 88 height 15
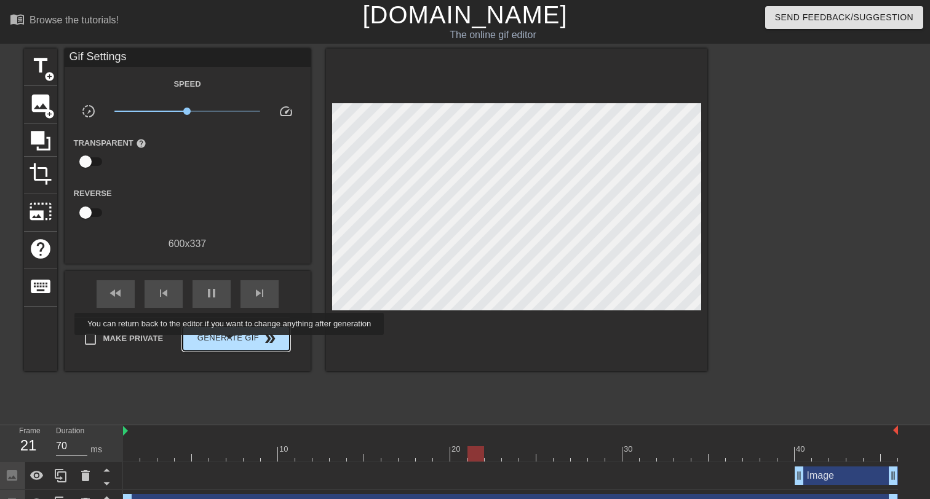
type input "60"
click at [237, 344] on span "Generate Gif double_arrow" at bounding box center [236, 338] width 97 height 15
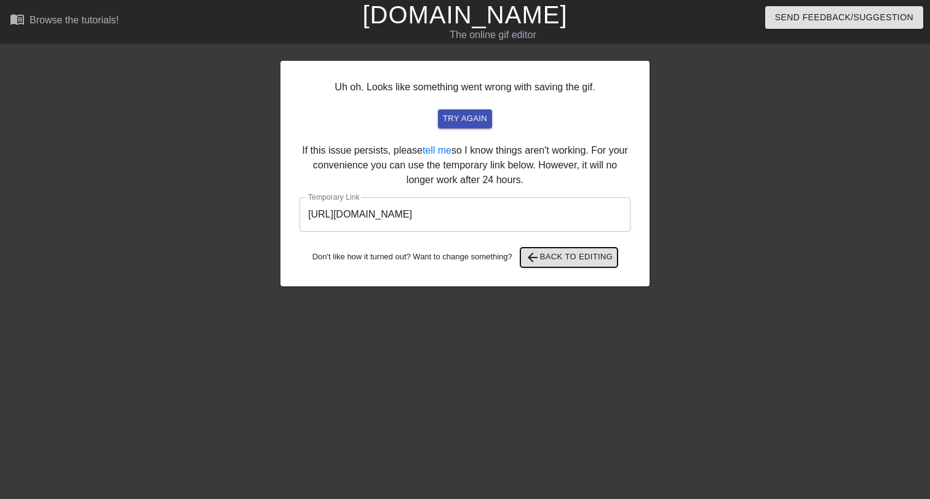
click at [574, 259] on span "arrow_back Back to Editing" at bounding box center [569, 257] width 88 height 15
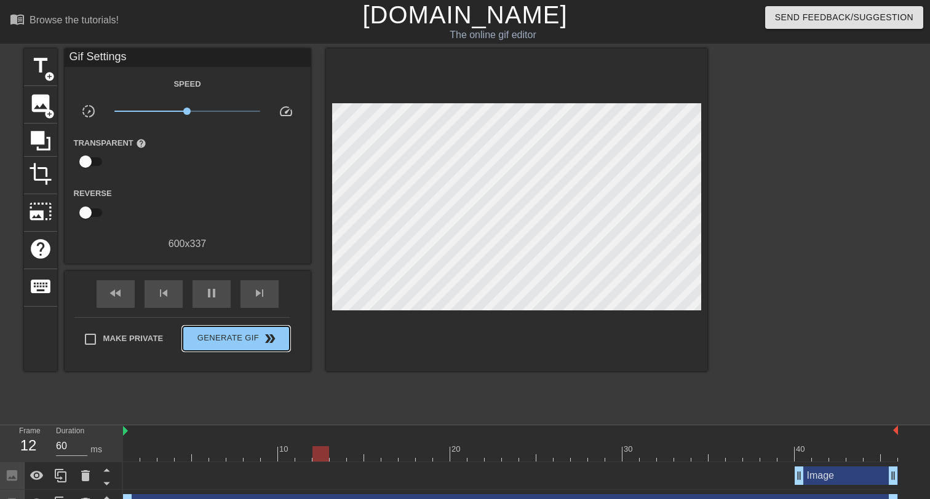
type input "70"
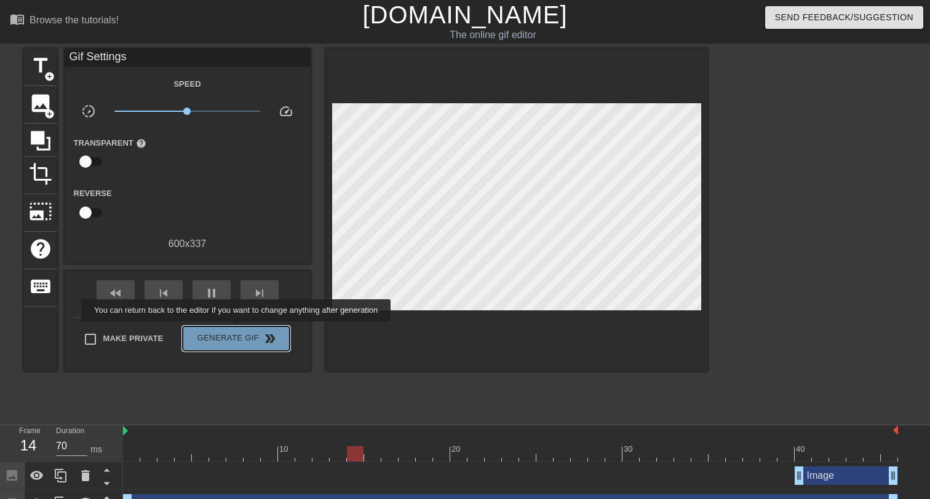
click at [244, 330] on button "Generate Gif double_arrow" at bounding box center [236, 339] width 106 height 25
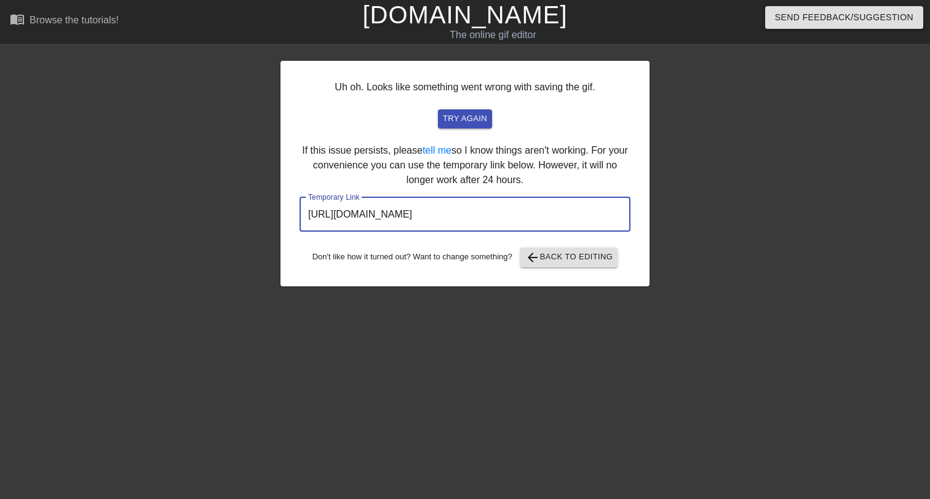
click at [465, 208] on input "[URL][DOMAIN_NAME]" at bounding box center [464, 214] width 331 height 34
